Goal: Task Accomplishment & Management: Use online tool/utility

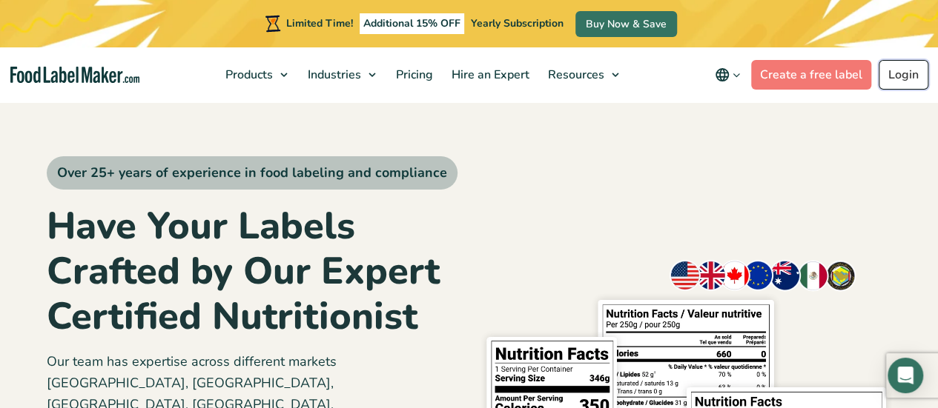
click at [911, 71] on link "Login" at bounding box center [903, 75] width 50 height 30
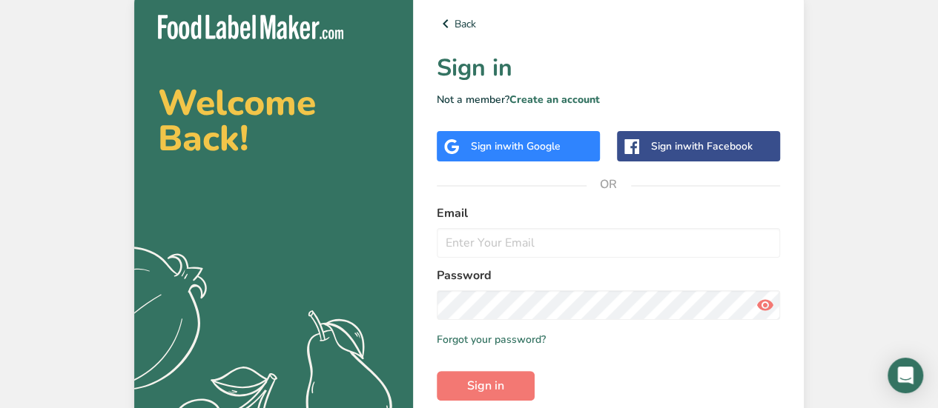
click at [569, 148] on div "Sign in with Google" at bounding box center [518, 146] width 163 height 30
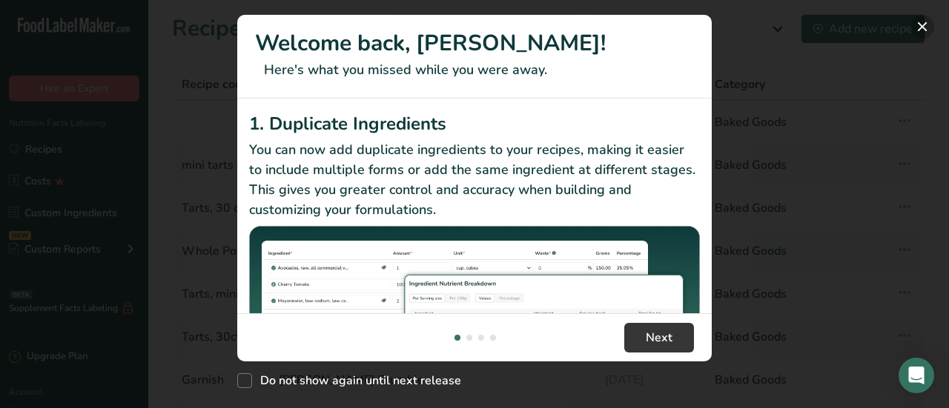
click at [922, 27] on button "New Features" at bounding box center [922, 27] width 24 height 24
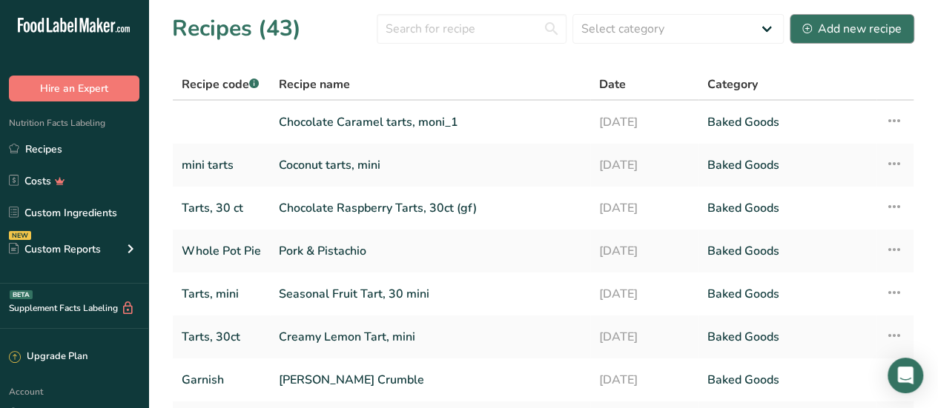
click at [885, 27] on div "Add new recipe" at bounding box center [851, 29] width 99 height 18
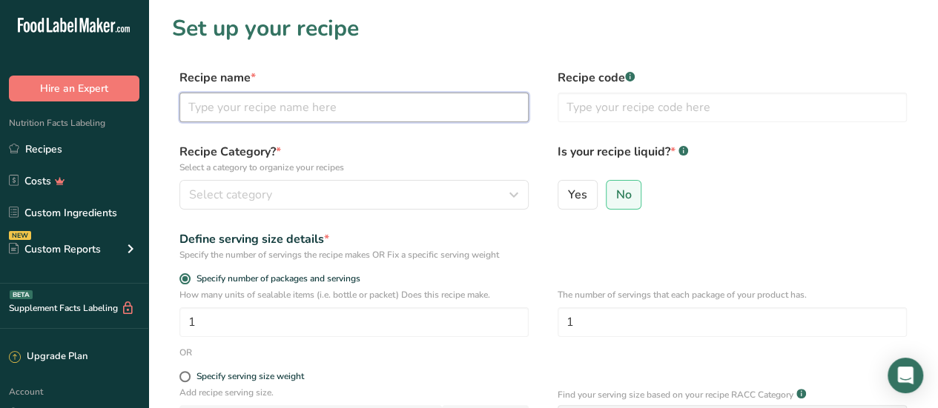
click at [449, 101] on input "text" at bounding box center [353, 108] width 349 height 30
type input "Pork & Apples"
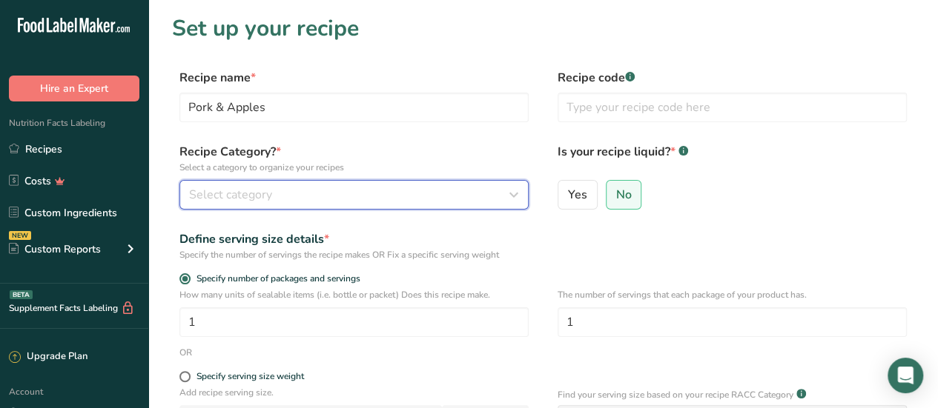
click at [394, 194] on div "Select category" at bounding box center [349, 195] width 321 height 18
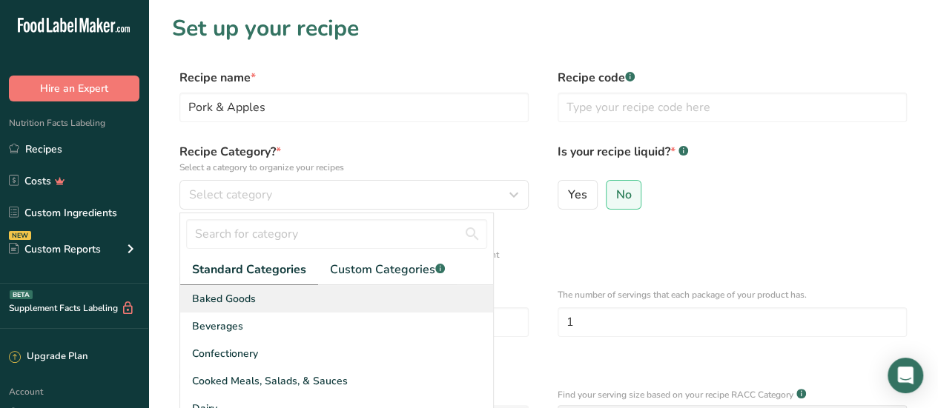
click at [240, 299] on span "Baked Goods" at bounding box center [224, 299] width 64 height 16
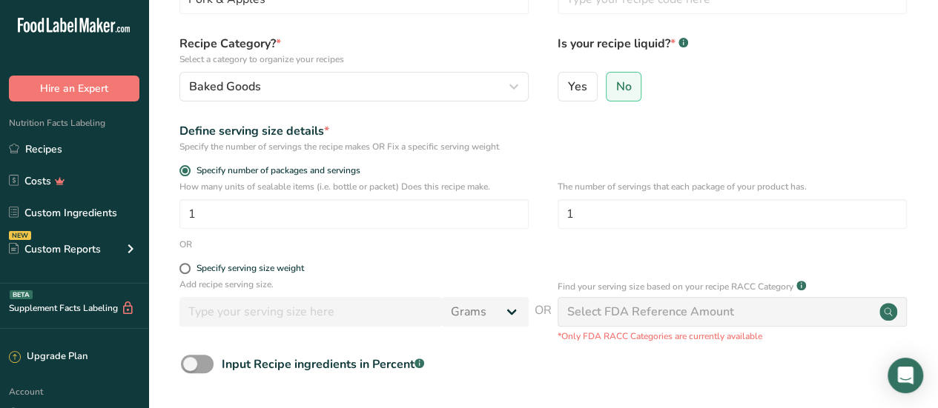
scroll to position [113, 0]
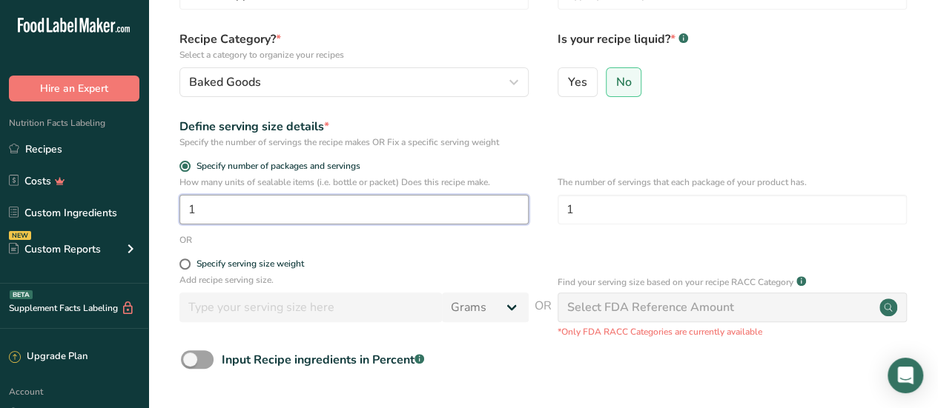
click at [355, 206] on input "1" at bounding box center [353, 210] width 349 height 30
type input "1"
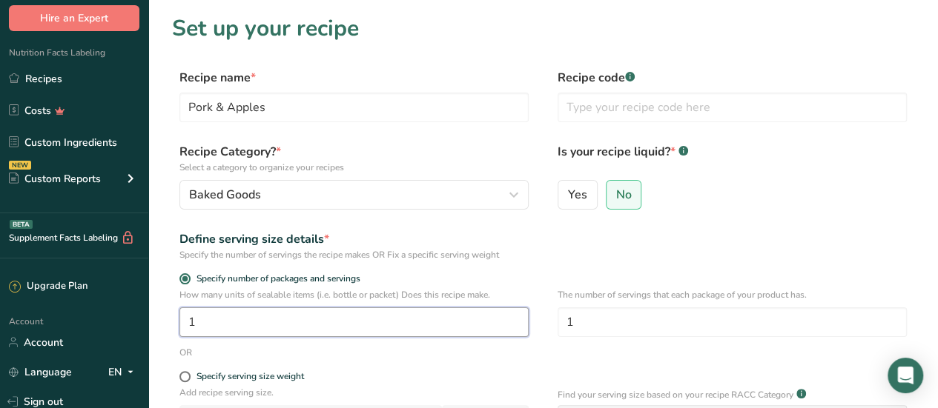
scroll to position [0, 0]
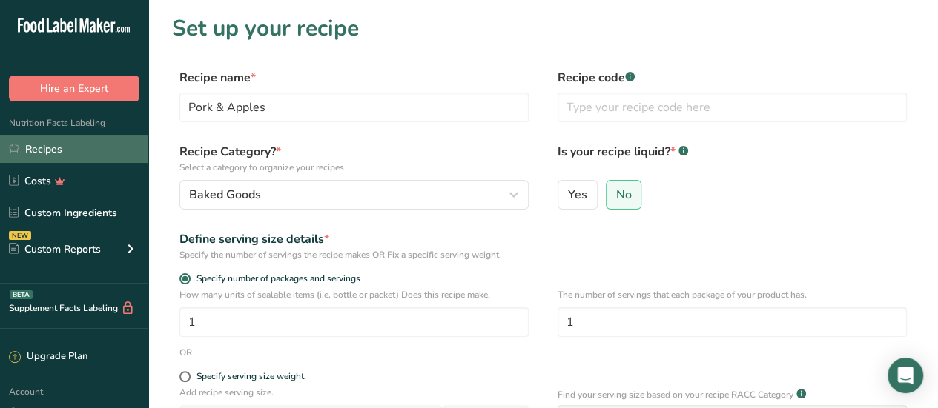
click at [36, 151] on link "Recipes" at bounding box center [74, 149] width 148 height 28
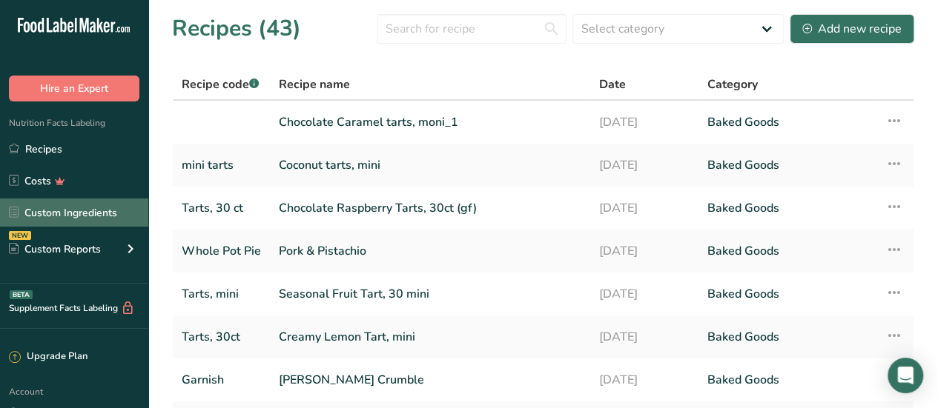
click at [49, 216] on link "Custom Ingredients" at bounding box center [74, 213] width 148 height 28
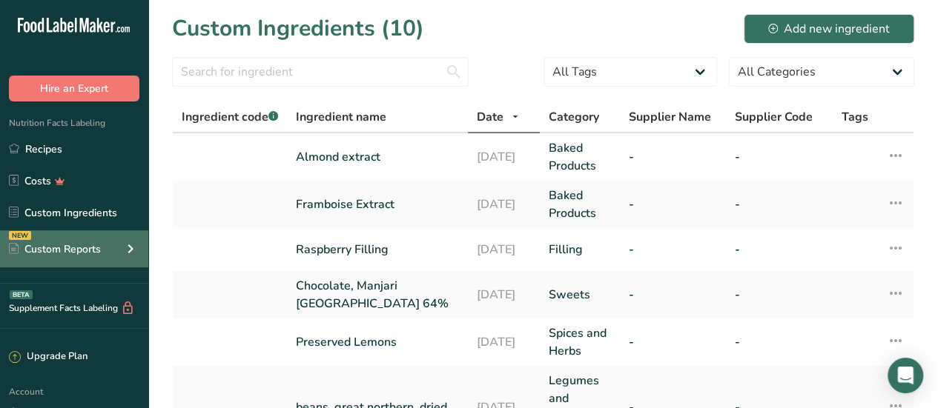
click at [60, 248] on div "Custom Reports" at bounding box center [55, 250] width 92 height 16
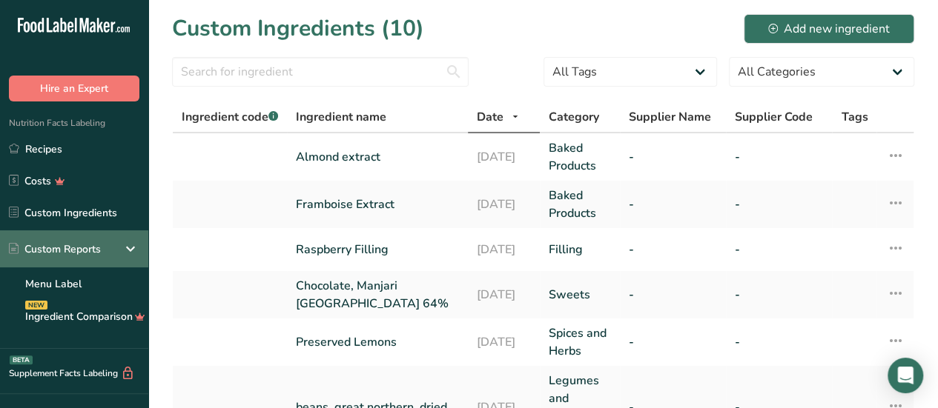
scroll to position [36, 0]
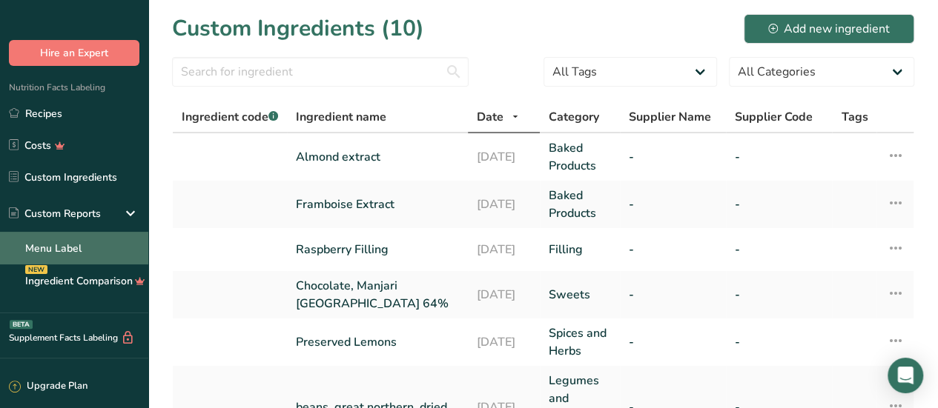
click at [65, 249] on link "Menu Label" at bounding box center [74, 248] width 148 height 33
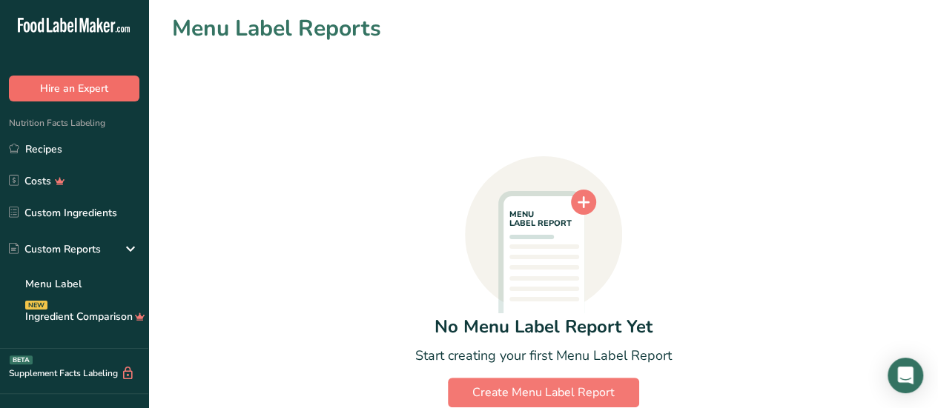
click at [45, 89] on button "Hire an Expert" at bounding box center [74, 89] width 130 height 26
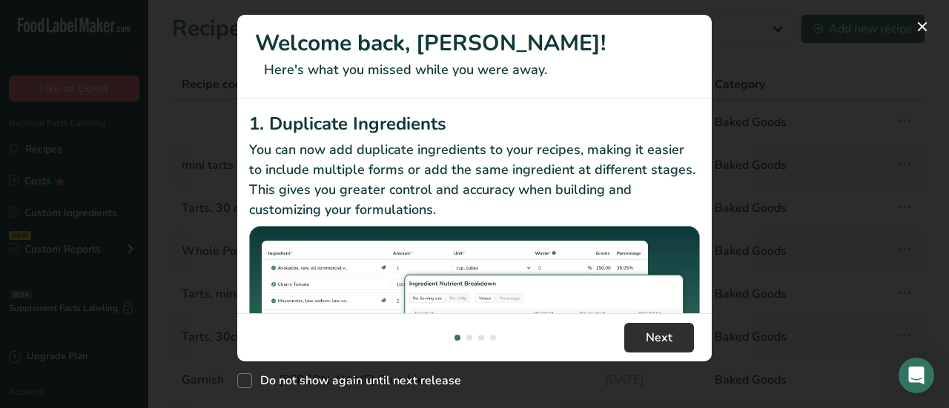
click at [666, 341] on span "Next" at bounding box center [659, 338] width 27 height 18
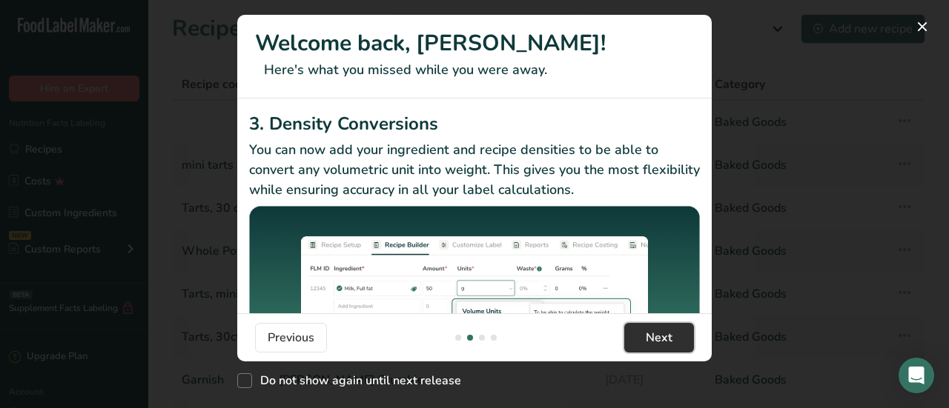
click at [663, 334] on span "Next" at bounding box center [659, 338] width 27 height 18
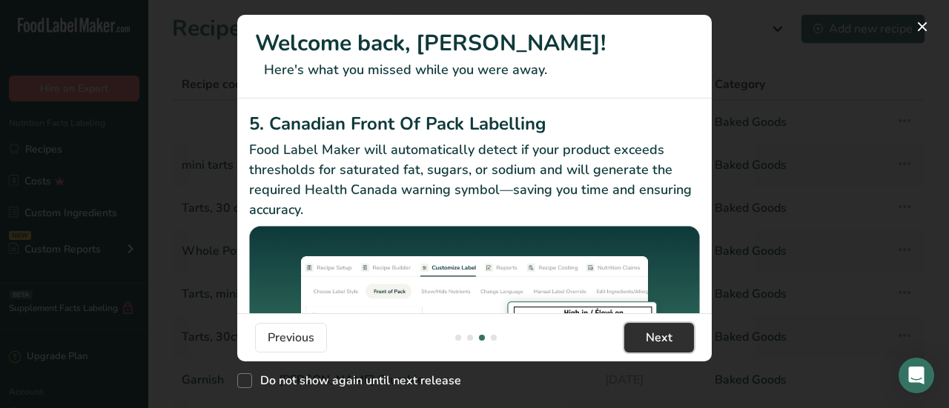
click at [669, 337] on span "Next" at bounding box center [659, 338] width 27 height 18
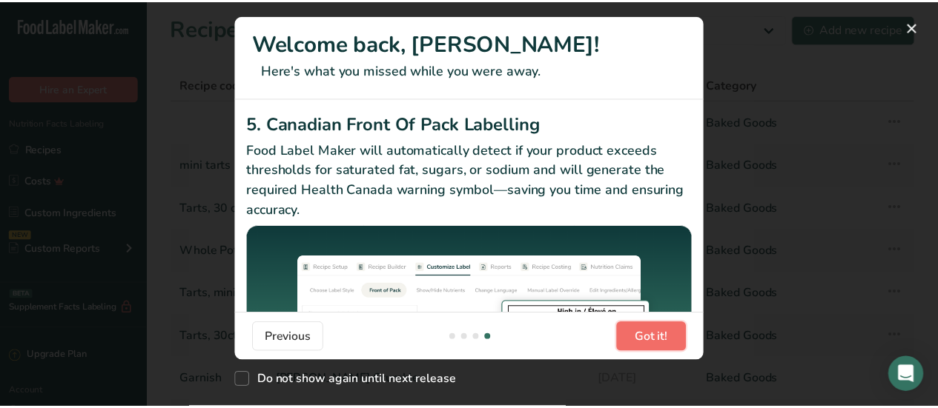
scroll to position [0, 1423]
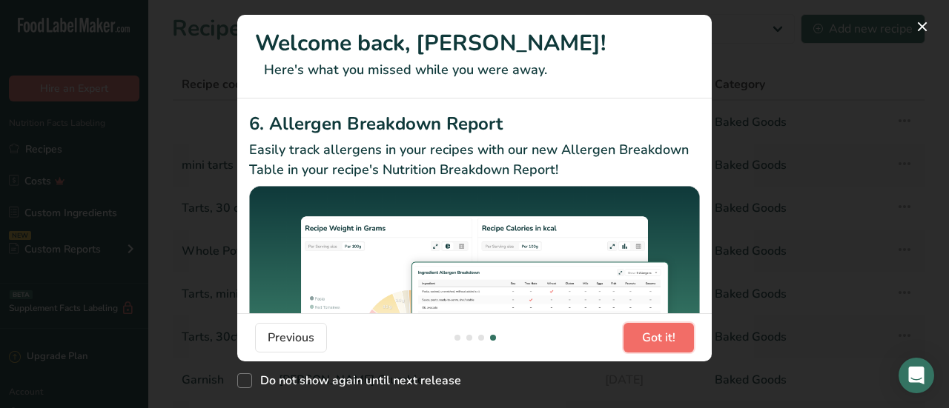
click at [672, 345] on span "Got it!" at bounding box center [658, 338] width 33 height 18
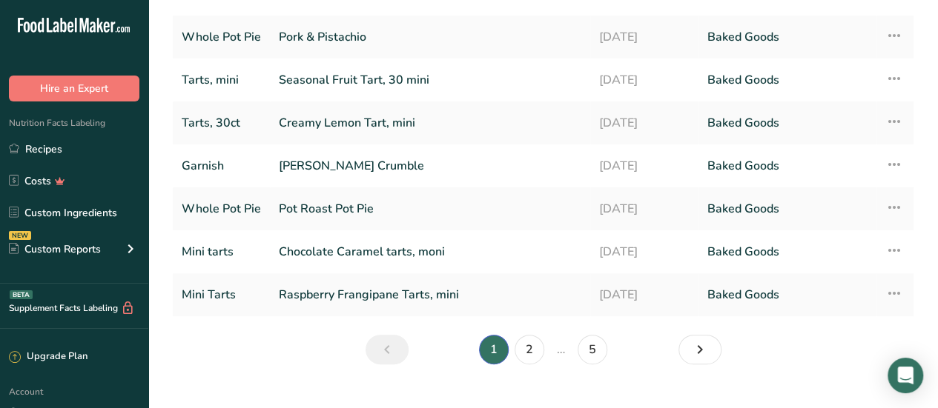
scroll to position [241, 0]
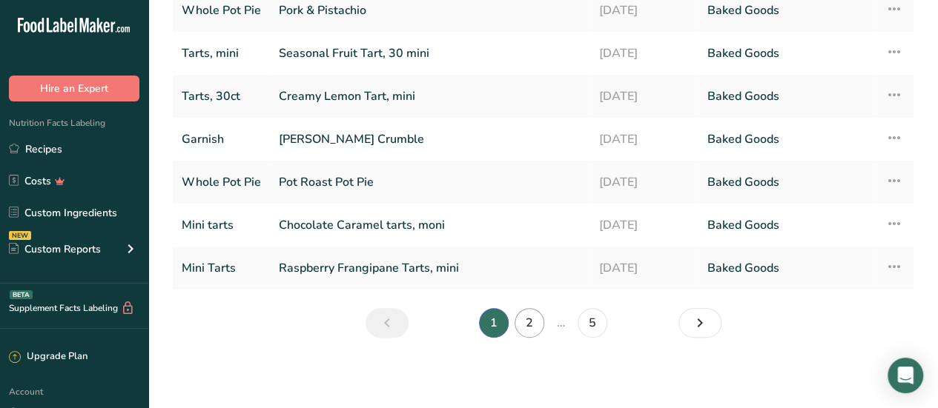
click at [532, 316] on link "2" at bounding box center [529, 323] width 30 height 30
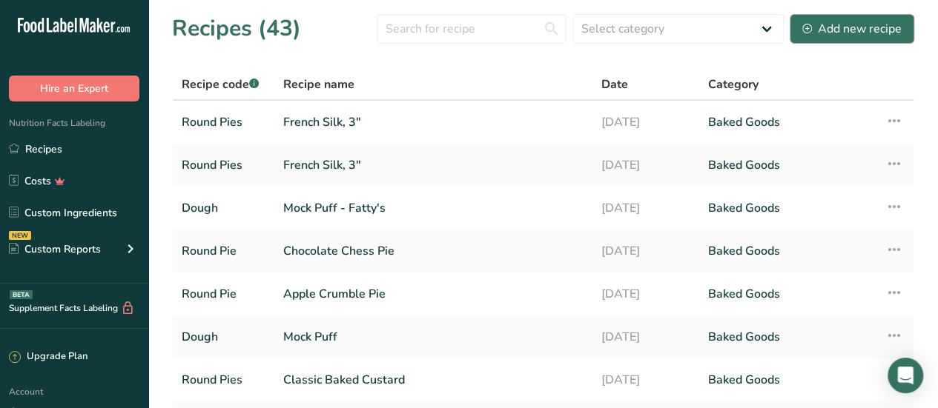
click at [875, 20] on div "Add new recipe" at bounding box center [851, 29] width 99 height 18
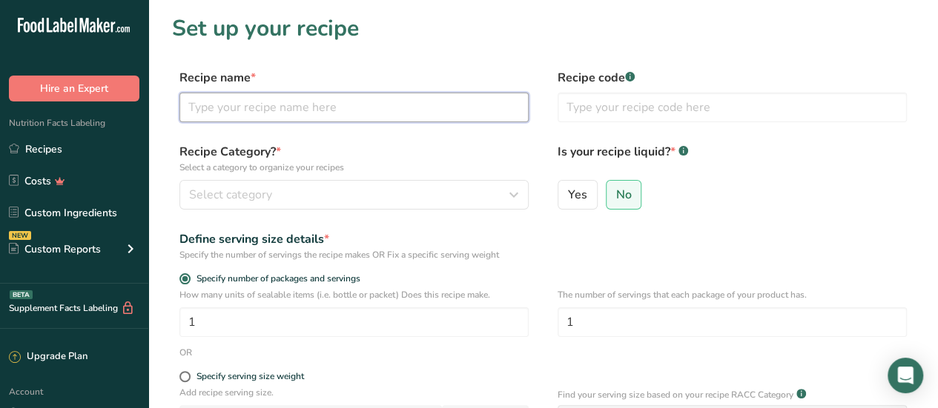
click at [475, 105] on input "text" at bounding box center [353, 108] width 349 height 30
type input "Pork & Apples"
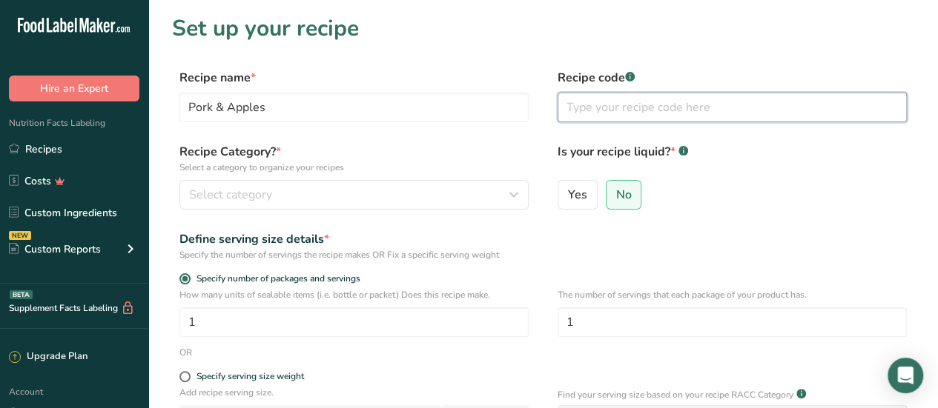
click at [660, 108] on input "text" at bounding box center [731, 108] width 349 height 30
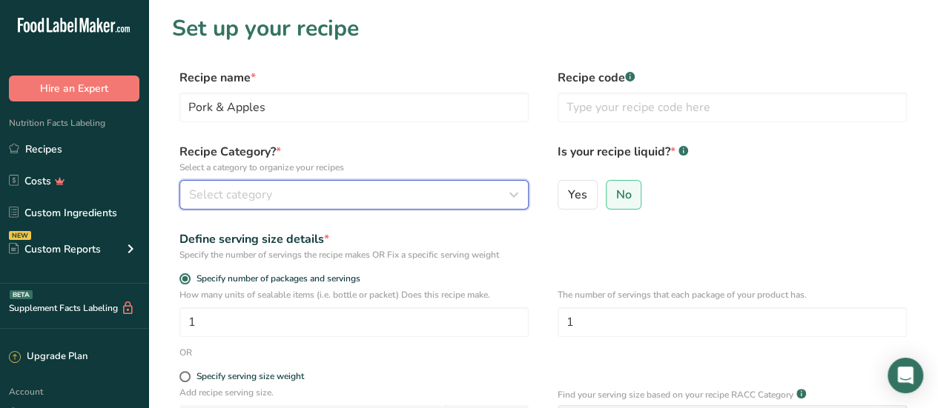
click at [498, 191] on div "Select category" at bounding box center [349, 195] width 321 height 18
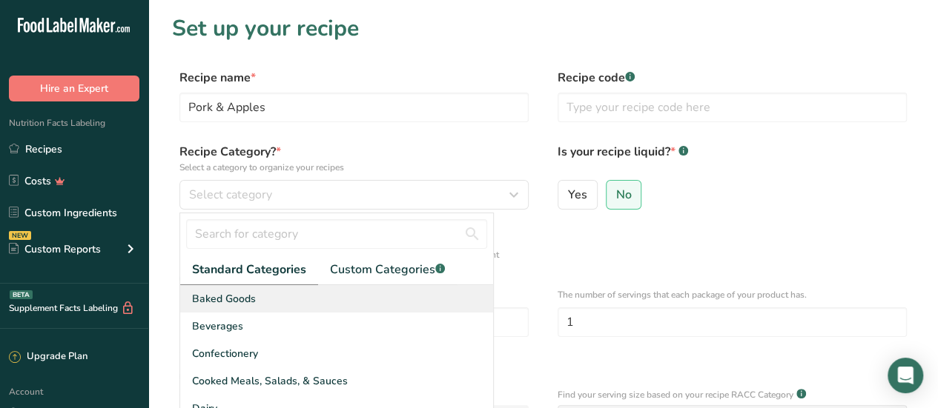
click at [250, 294] on span "Baked Goods" at bounding box center [224, 299] width 64 height 16
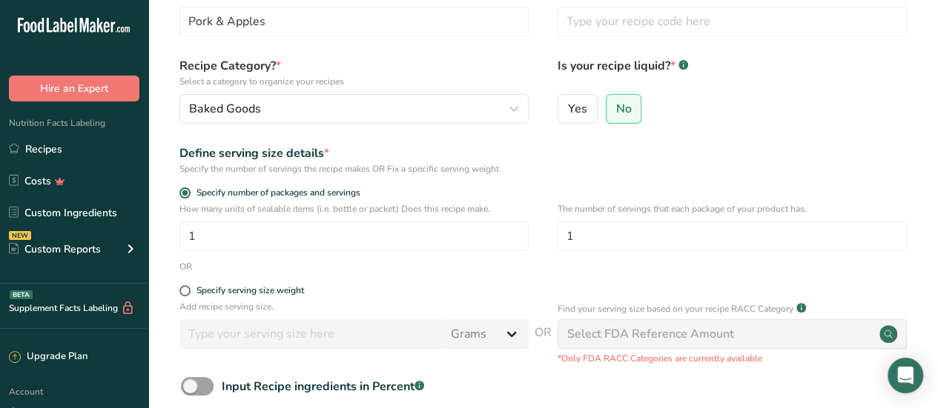
scroll to position [87, 0]
click at [599, 233] on input "1" at bounding box center [731, 236] width 349 height 30
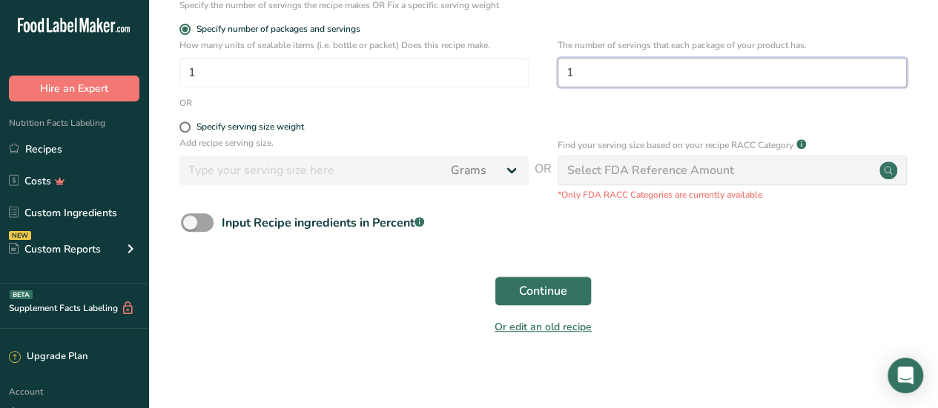
scroll to position [256, 0]
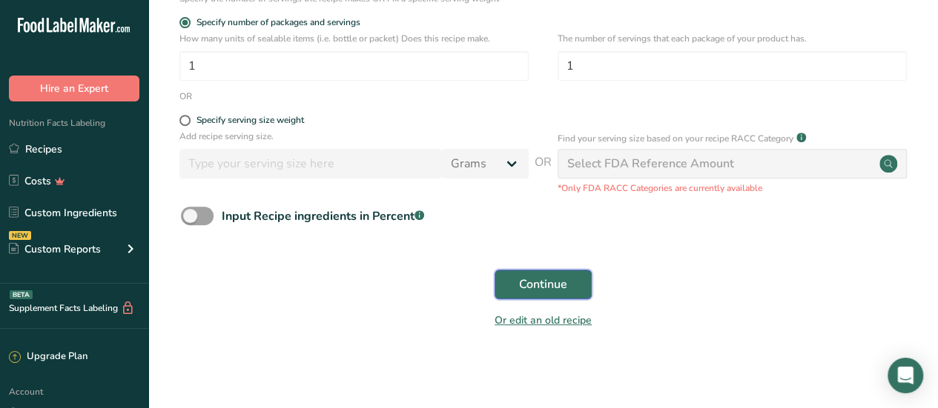
click at [568, 279] on button "Continue" at bounding box center [542, 285] width 97 height 30
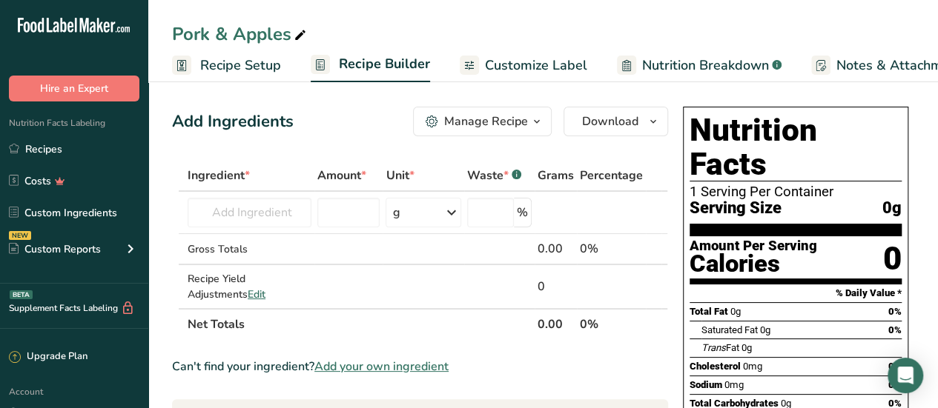
click at [538, 125] on icon "button" at bounding box center [537, 122] width 12 height 19
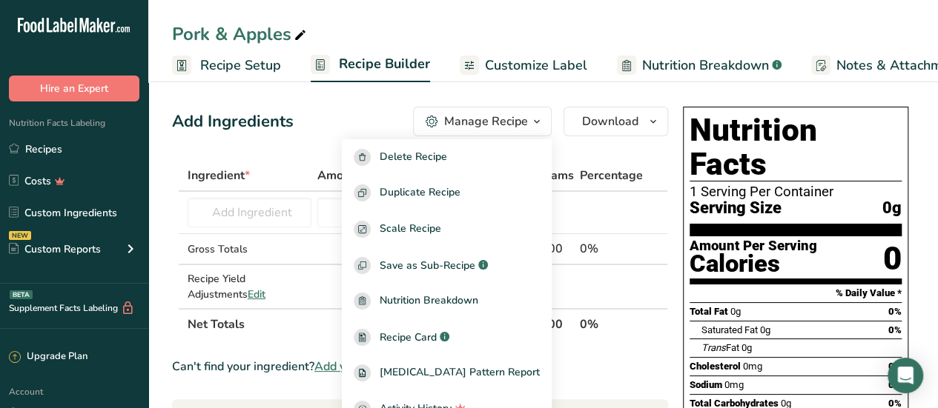
click at [348, 123] on div "Add Ingredients Manage Recipe Delete Recipe Duplicate Recipe Scale Recipe Save …" at bounding box center [420, 122] width 496 height 30
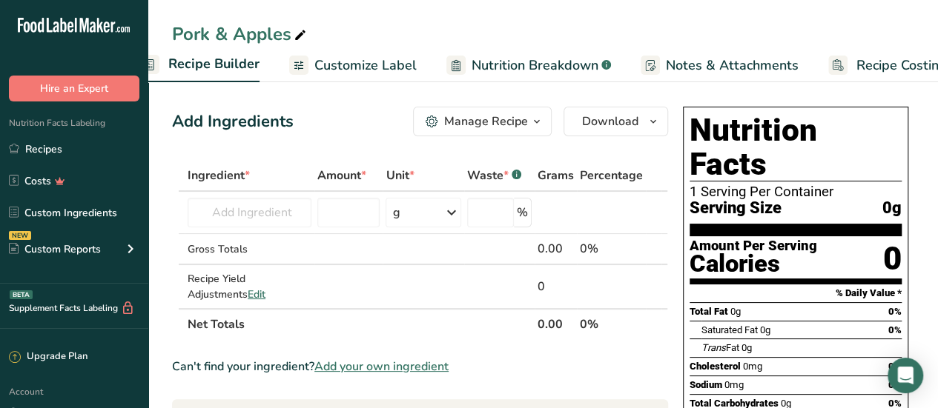
scroll to position [0, 173]
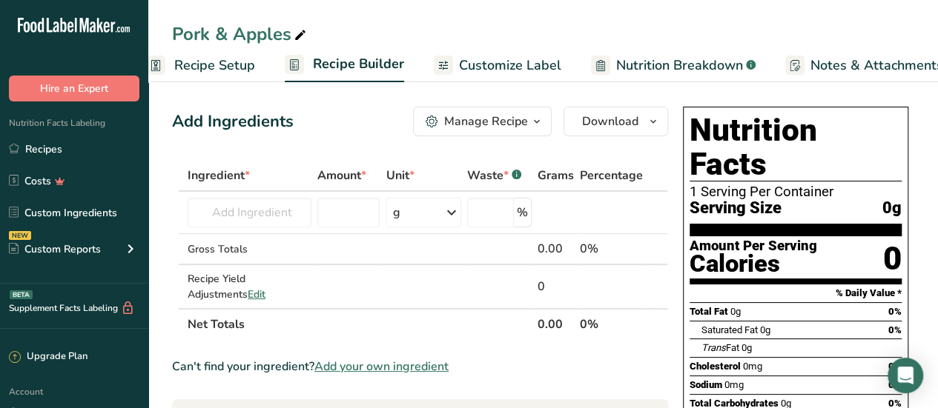
click at [540, 62] on span "Customize Label" at bounding box center [510, 66] width 102 height 20
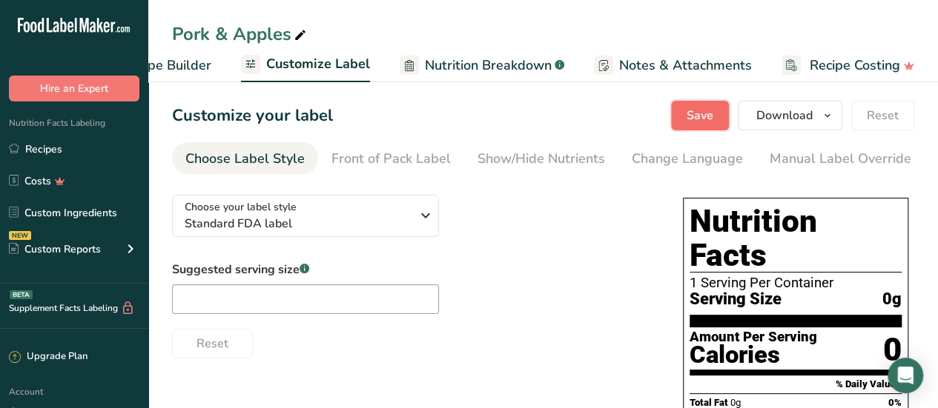
click at [711, 115] on span "Save" at bounding box center [699, 116] width 27 height 18
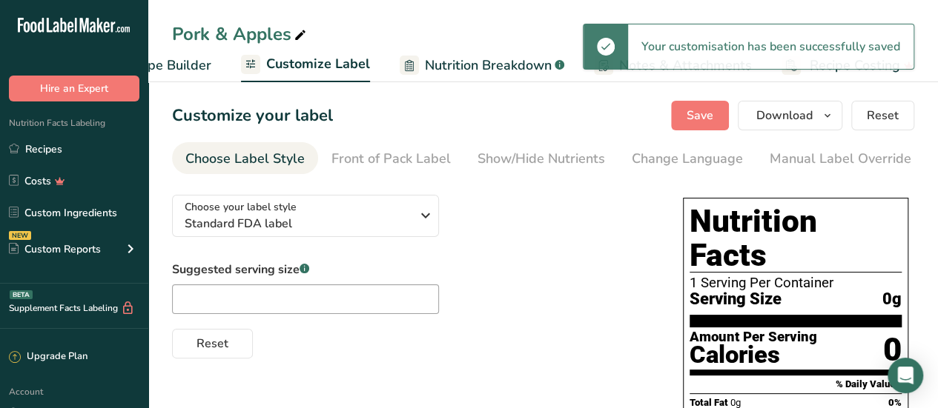
click at [517, 70] on span "Nutrition Breakdown" at bounding box center [488, 66] width 127 height 20
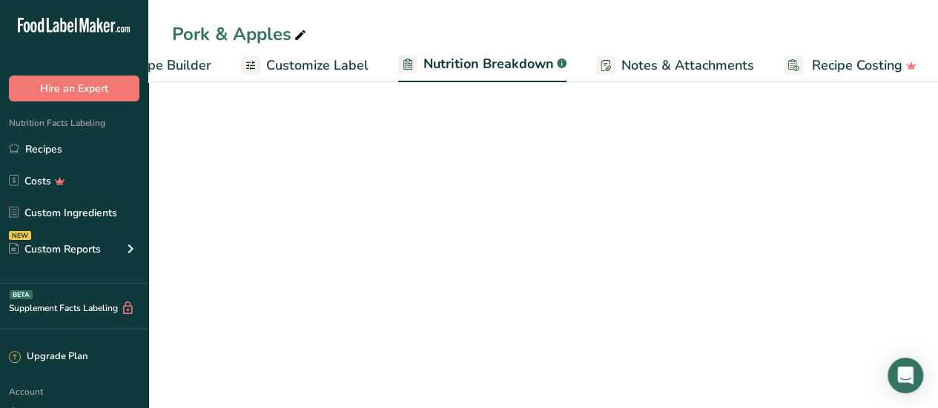
scroll to position [0, 218]
select select "Calories"
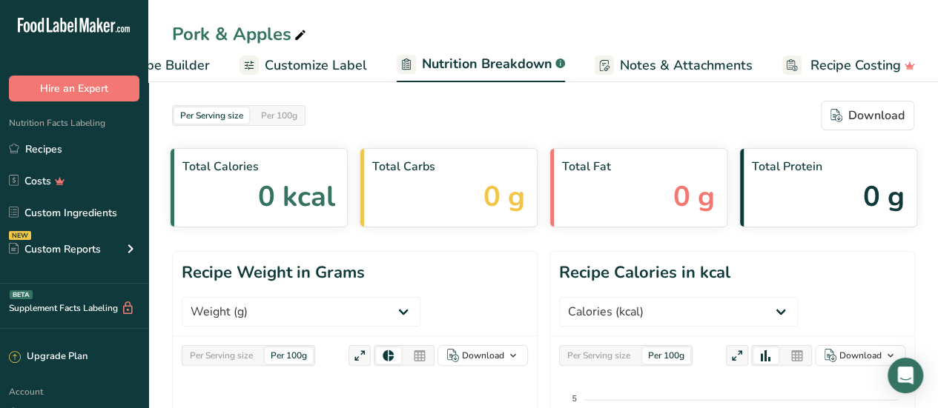
click at [732, 69] on span "Notes & Attachments" at bounding box center [686, 66] width 133 height 20
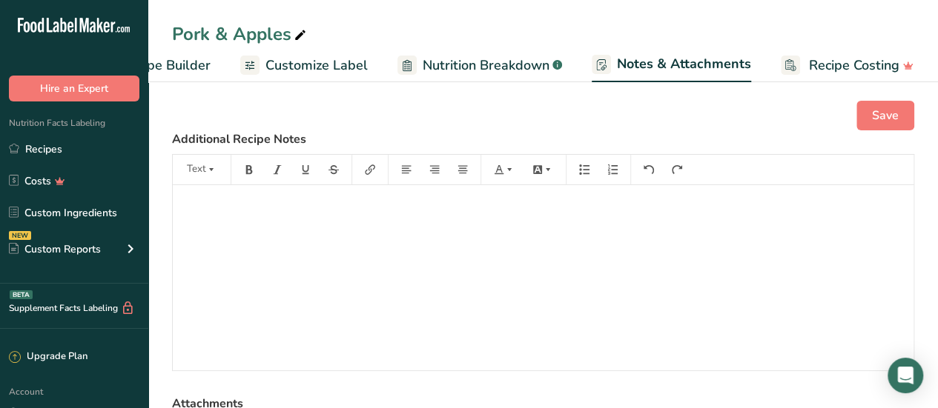
scroll to position [1, 0]
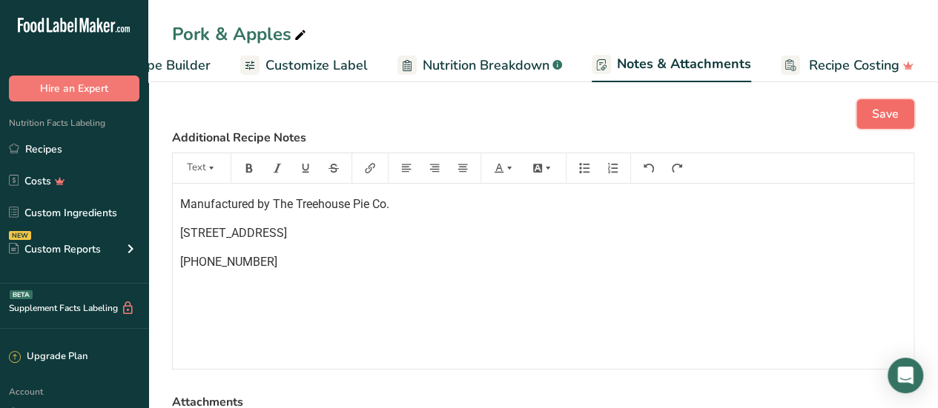
click at [892, 116] on span "Save" at bounding box center [885, 114] width 27 height 18
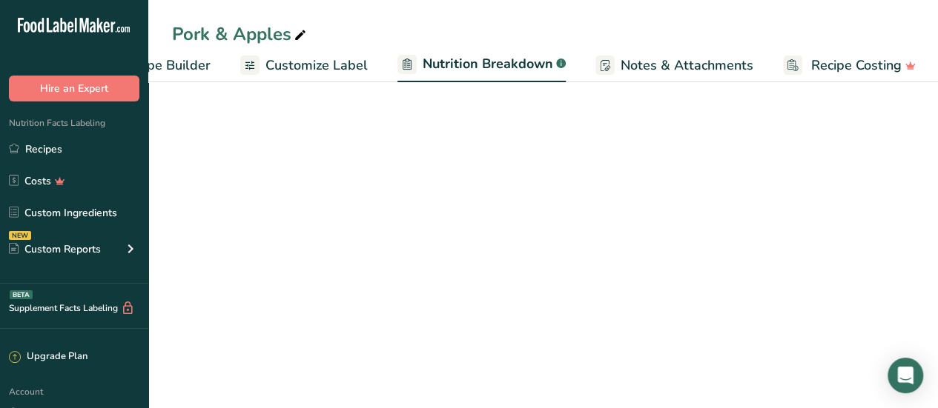
select select "Calories"
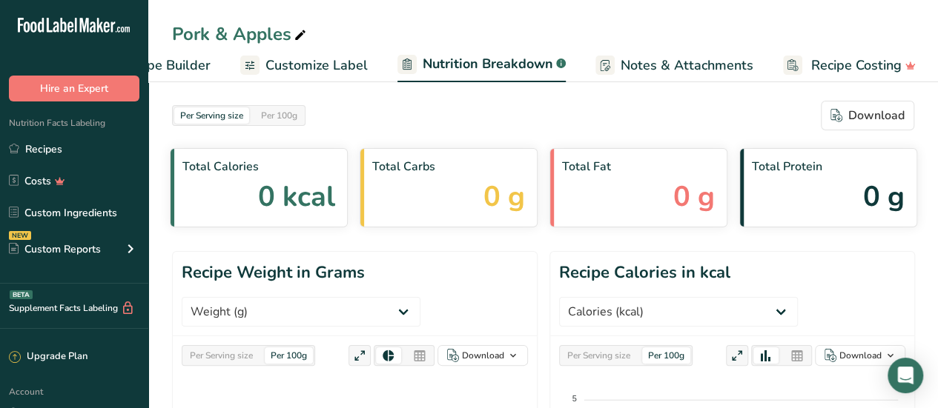
click at [176, 64] on span "Recipe Builder" at bounding box center [166, 66] width 89 height 20
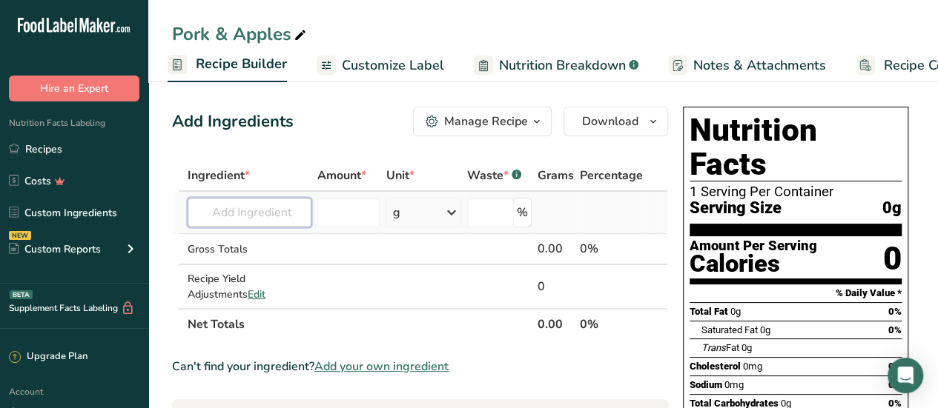
click at [263, 205] on input "text" at bounding box center [250, 213] width 124 height 30
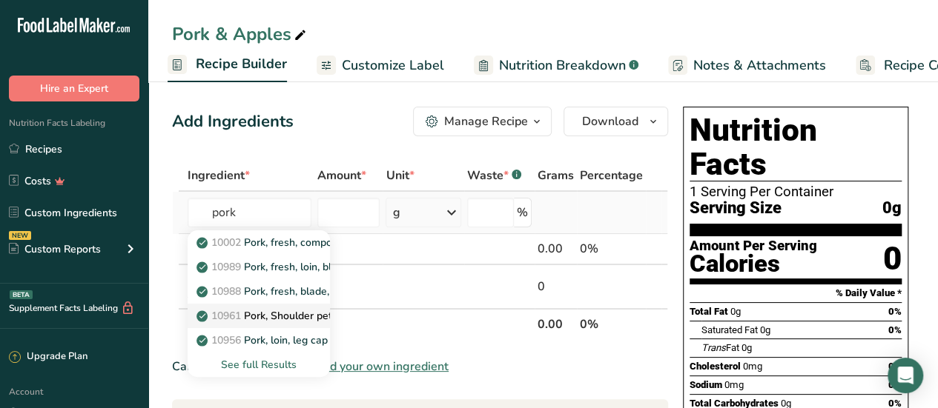
click at [297, 317] on p "10961 Pork, Shoulder petite tender, boneless, separable lean and fat, raw" at bounding box center [381, 316] width 364 height 16
type input "Pork, Shoulder petite tender, boneless, separable lean and fat, raw"
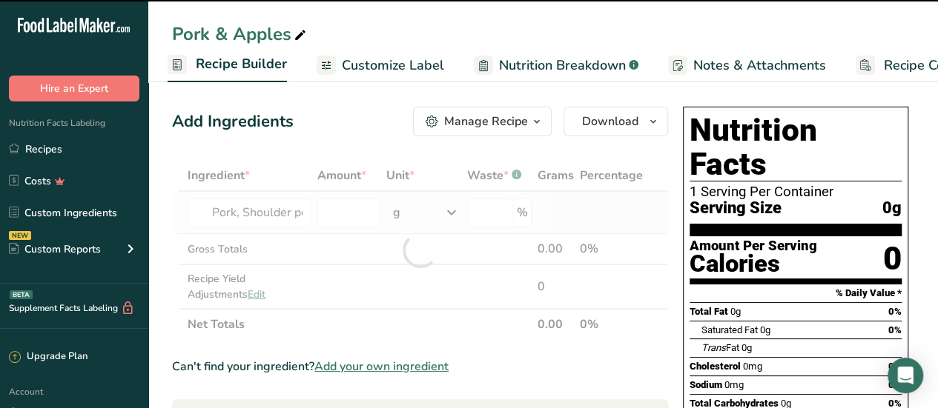
type input "0"
